Goal: Information Seeking & Learning: Learn about a topic

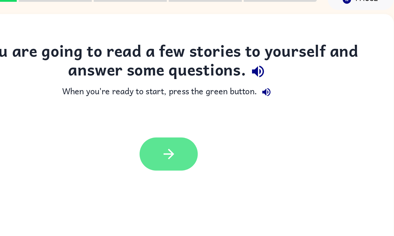
click at [207, 133] on button "button" at bounding box center [197, 132] width 38 height 22
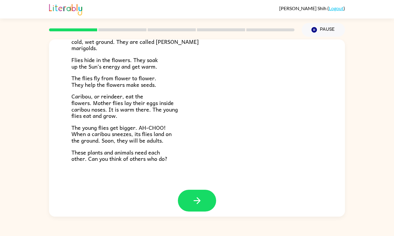
scroll to position [116, 0]
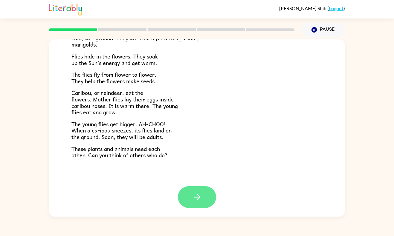
click at [197, 201] on icon "button" at bounding box center [197, 197] width 10 height 10
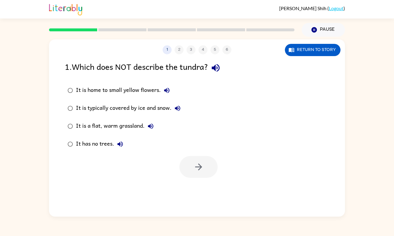
scroll to position [0, 0]
click at [80, 134] on label "It is a flat, warm grassland." at bounding box center [124, 126] width 125 height 18
click at [196, 158] on button "button" at bounding box center [198, 167] width 38 height 22
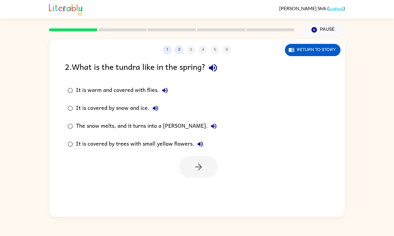
click at [150, 91] on div "It is warm and covered with flies." at bounding box center [123, 91] width 95 height 12
click at [206, 177] on button "button" at bounding box center [198, 167] width 38 height 22
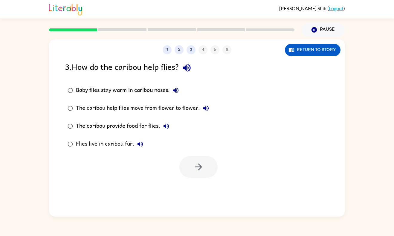
click at [183, 72] on button "button" at bounding box center [186, 67] width 15 height 15
click at [188, 69] on icon "button" at bounding box center [187, 68] width 8 height 8
click at [204, 167] on button "button" at bounding box center [198, 167] width 38 height 22
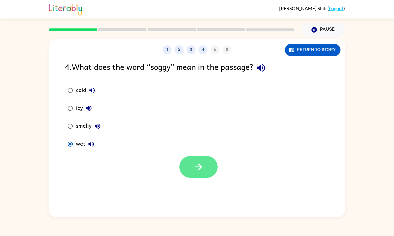
click at [203, 173] on button "button" at bounding box center [198, 167] width 38 height 22
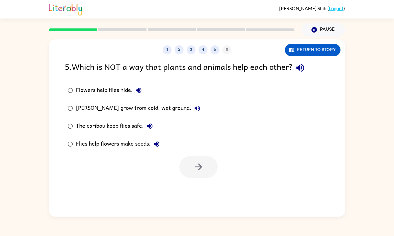
click at [303, 73] on icon "button" at bounding box center [300, 68] width 10 height 10
click at [198, 170] on icon "button" at bounding box center [198, 167] width 7 height 7
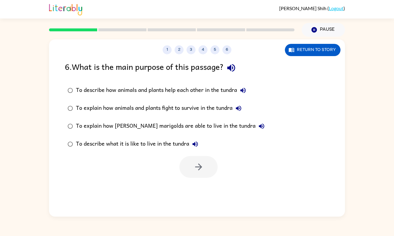
click at [235, 74] on button "button" at bounding box center [230, 67] width 15 height 15
click at [205, 172] on button "button" at bounding box center [198, 167] width 38 height 22
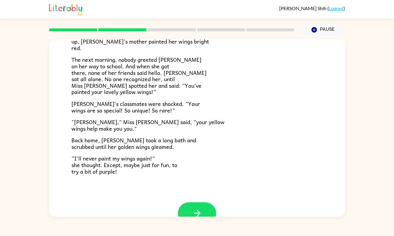
scroll to position [160, 0]
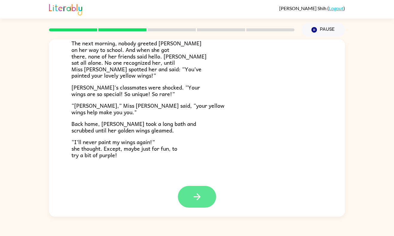
click at [204, 200] on button "button" at bounding box center [197, 197] width 38 height 22
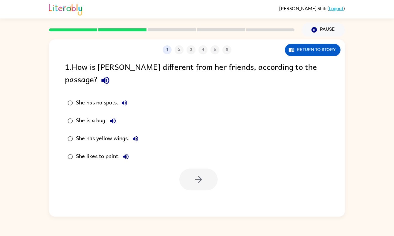
scroll to position [0, 0]
click at [111, 75] on icon "button" at bounding box center [105, 80] width 10 height 10
click at [209, 172] on button "button" at bounding box center [198, 180] width 38 height 22
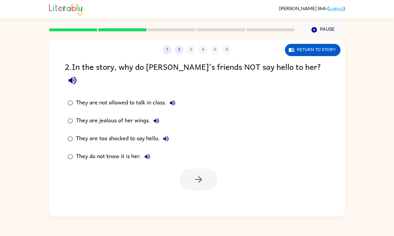
click at [76, 77] on icon "button" at bounding box center [72, 81] width 8 height 8
click at [68, 153] on label "They do not know it is her." at bounding box center [122, 157] width 120 height 18
click at [204, 184] on div "1 2 3 4 5 6 Return to story 2 . In the story, why do [PERSON_NAME]'s friends NO…" at bounding box center [197, 127] width 296 height 177
click at [192, 172] on button "button" at bounding box center [198, 180] width 38 height 22
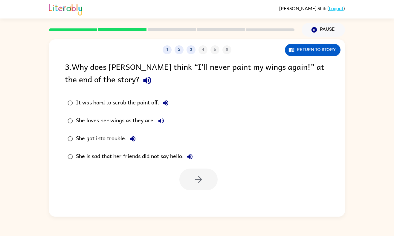
click at [142, 77] on icon "button" at bounding box center [147, 80] width 10 height 10
click at [167, 106] on icon "button" at bounding box center [165, 102] width 7 height 7
click at [159, 123] on icon "button" at bounding box center [160, 120] width 7 height 7
click at [137, 141] on button "She got into trouble." at bounding box center [133, 139] width 12 height 12
click at [195, 157] on button "She is sad that her friends did not say hello." at bounding box center [190, 157] width 12 height 12
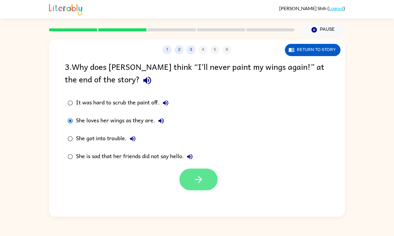
click at [200, 187] on button "button" at bounding box center [198, 180] width 38 height 22
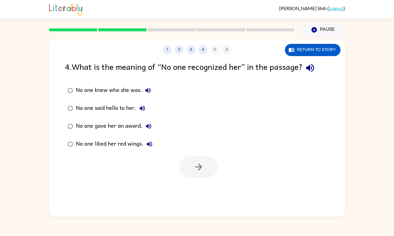
click at [316, 74] on button "button" at bounding box center [309, 67] width 15 height 15
click at [204, 166] on button "button" at bounding box center [198, 167] width 38 height 22
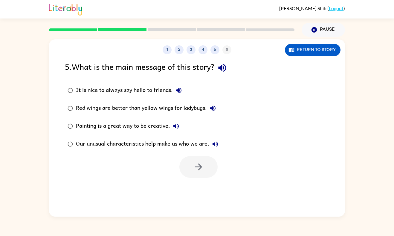
click at [222, 70] on icon "button" at bounding box center [222, 68] width 10 height 10
click at [175, 100] on label "Red wings are better than yellow wings for ladybugs." at bounding box center [143, 108] width 163 height 18
click at [178, 92] on icon "button" at bounding box center [178, 90] width 5 height 5
click at [212, 113] on button "Red wings are better than yellow wings for ladybugs." at bounding box center [213, 108] width 12 height 12
click at [179, 128] on icon "button" at bounding box center [175, 126] width 7 height 7
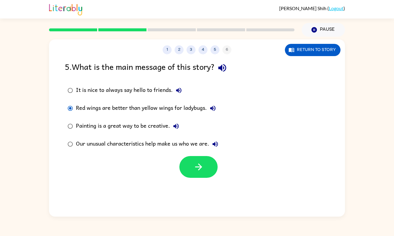
click at [215, 145] on icon "button" at bounding box center [214, 144] width 5 height 5
click at [192, 172] on button "button" at bounding box center [198, 167] width 38 height 22
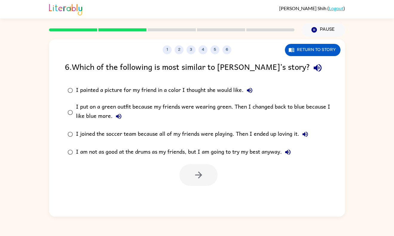
click at [312, 71] on icon "button" at bounding box center [317, 68] width 10 height 10
click at [113, 120] on button "I put on a green outfit because my friends were wearing green. Then I changed b…" at bounding box center [119, 117] width 12 height 12
click at [114, 122] on div "I put on a green outfit because my friends were wearing green. Then I changed b…" at bounding box center [206, 112] width 261 height 20
click at [308, 145] on label "I am not as good at the drums as my friends, but I am going to try my best anyw…" at bounding box center [201, 152] width 278 height 18
click at [189, 168] on button "button" at bounding box center [198, 175] width 38 height 22
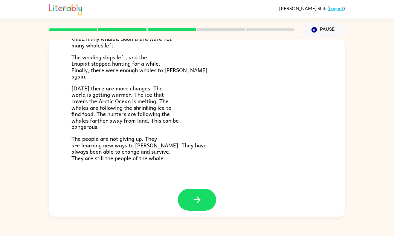
scroll to position [195, 0]
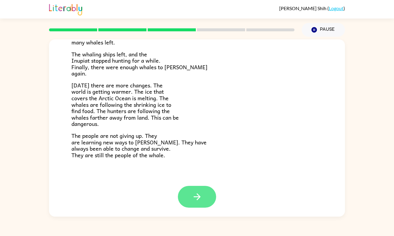
click at [197, 203] on button "button" at bounding box center [197, 197] width 38 height 22
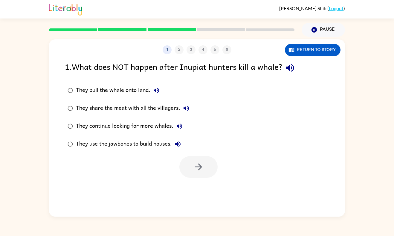
click at [293, 67] on icon "button" at bounding box center [290, 68] width 8 height 8
click at [199, 174] on button "button" at bounding box center [198, 167] width 38 height 22
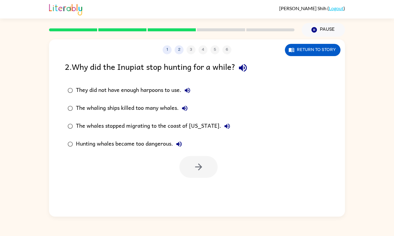
click at [248, 66] on icon "button" at bounding box center [243, 68] width 10 height 10
click at [198, 171] on icon "button" at bounding box center [198, 167] width 10 height 10
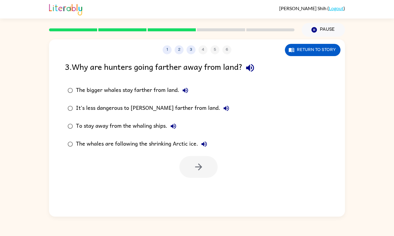
click at [254, 65] on icon "button" at bounding box center [250, 68] width 8 height 8
click at [205, 174] on button "button" at bounding box center [198, 167] width 38 height 22
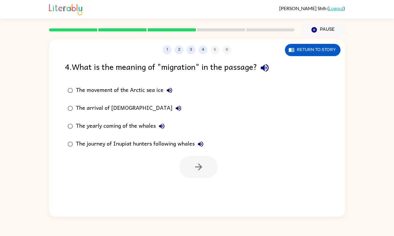
click at [262, 66] on icon "button" at bounding box center [264, 68] width 10 height 10
click at [203, 168] on icon "button" at bounding box center [198, 167] width 10 height 10
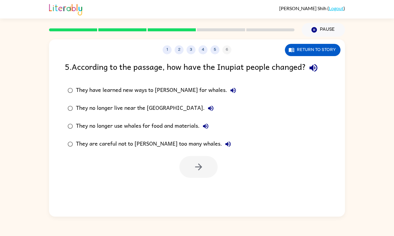
click at [319, 72] on icon "button" at bounding box center [313, 68] width 10 height 10
click at [204, 166] on button "button" at bounding box center [198, 167] width 38 height 22
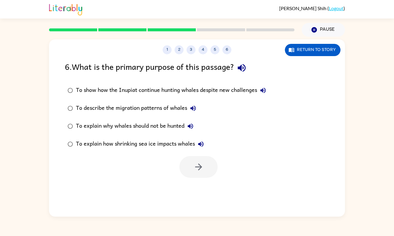
click at [246, 70] on icon "button" at bounding box center [241, 68] width 10 height 10
click at [263, 92] on icon "button" at bounding box center [262, 90] width 7 height 7
click at [195, 110] on icon "button" at bounding box center [192, 108] width 7 height 7
click at [189, 127] on icon "button" at bounding box center [190, 126] width 5 height 5
click at [202, 146] on icon "button" at bounding box center [200, 144] width 5 height 5
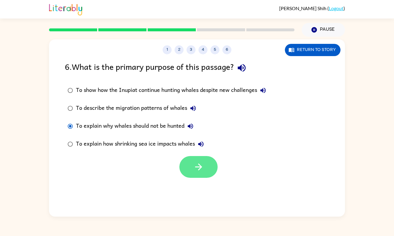
click at [195, 163] on icon "button" at bounding box center [198, 167] width 10 height 10
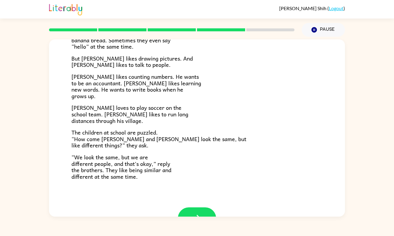
scroll to position [123, 0]
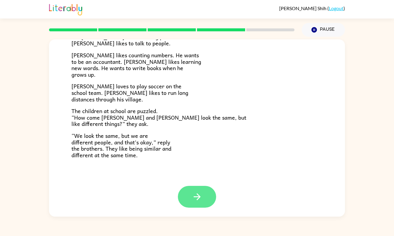
click at [205, 194] on button "button" at bounding box center [197, 197] width 38 height 22
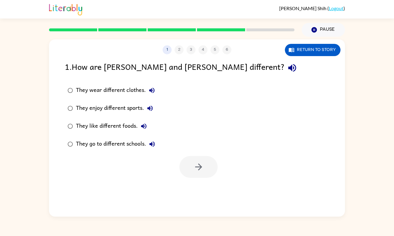
click at [287, 71] on icon "button" at bounding box center [292, 68] width 10 height 10
click at [197, 171] on icon "button" at bounding box center [198, 167] width 10 height 10
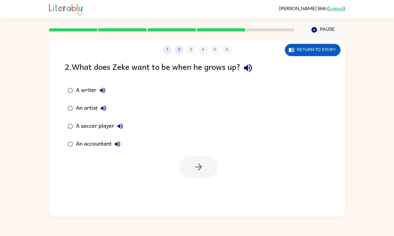
click at [253, 65] on icon "button" at bounding box center [248, 68] width 10 height 10
click at [83, 85] on div "A writer" at bounding box center [92, 91] width 33 height 12
click at [200, 170] on icon "button" at bounding box center [198, 167] width 10 height 10
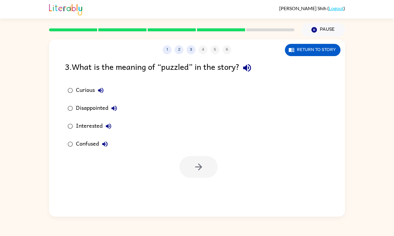
click at [247, 68] on icon "button" at bounding box center [247, 68] width 8 height 8
click at [202, 168] on icon "button" at bounding box center [198, 167] width 10 height 10
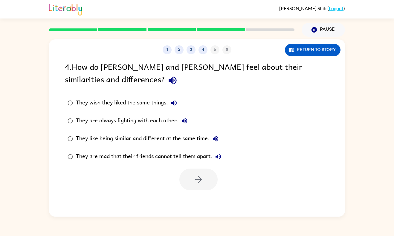
click at [165, 81] on button "button" at bounding box center [172, 80] width 15 height 15
click at [204, 175] on button "button" at bounding box center [198, 180] width 38 height 22
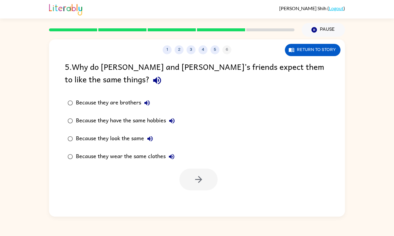
click at [153, 79] on icon "button" at bounding box center [157, 81] width 8 height 8
click at [199, 178] on icon "button" at bounding box center [198, 179] width 10 height 10
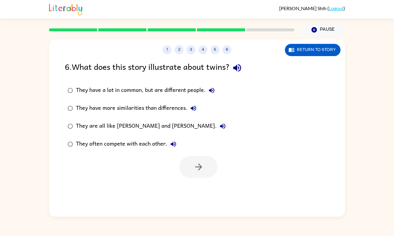
click at [235, 69] on icon "button" at bounding box center [237, 68] width 10 height 10
click at [207, 176] on button "button" at bounding box center [198, 167] width 38 height 22
